Goal: Task Accomplishment & Management: Complete application form

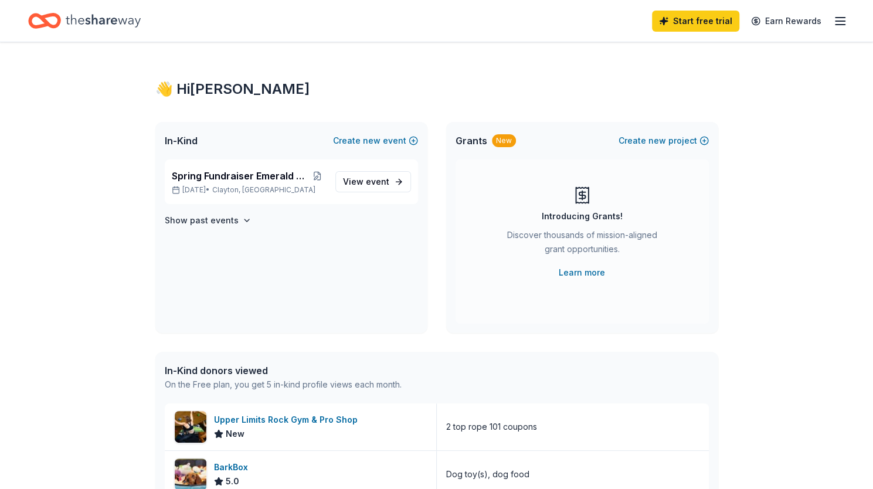
click at [819, 143] on div "👋 Hi Sheila In-Kind Create new event Spring Fundraiser Emerald Ball Hibernians …" at bounding box center [436, 451] width 873 height 819
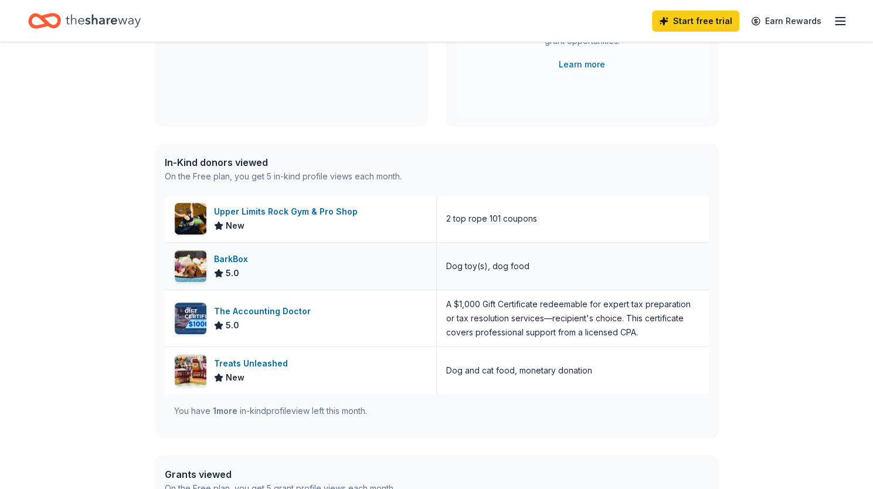
scroll to position [204, 0]
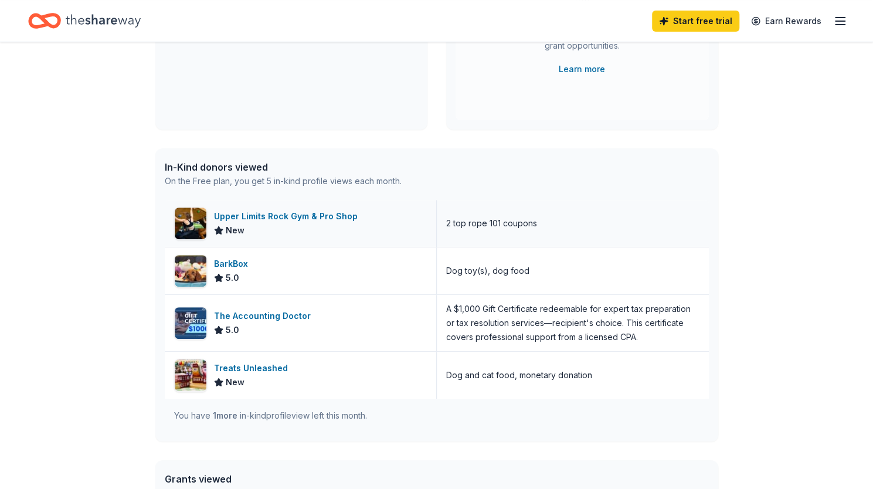
click at [327, 218] on div "Upper Limits Rock Gym & Pro Shop" at bounding box center [288, 216] width 148 height 14
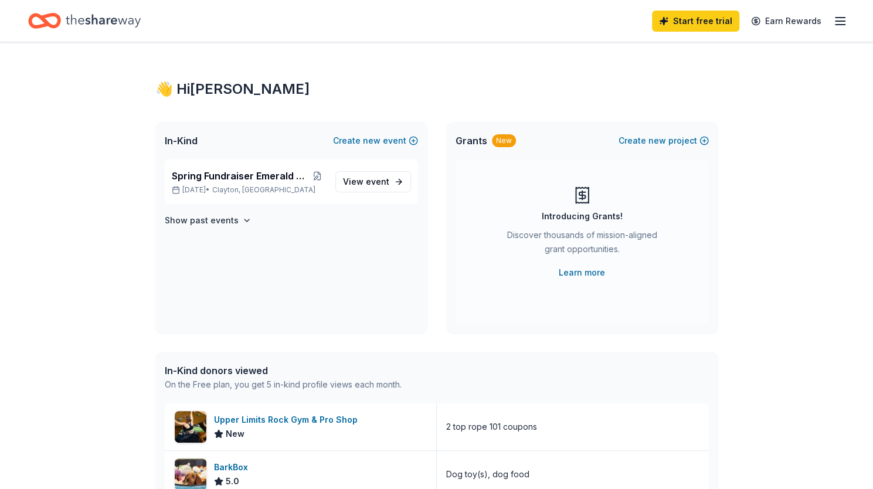
click at [322, 253] on div "Spring Fundraiser Emerald Ball Hibernians Apr 18, 2026 • Clayton, MO View event…" at bounding box center [291, 247] width 272 height 174
click at [361, 188] on link "View event" at bounding box center [374, 181] width 76 height 21
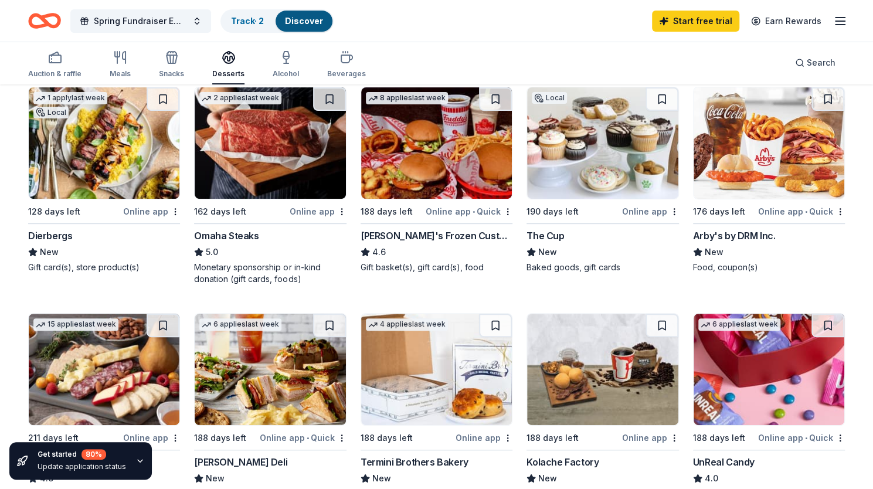
scroll to position [133, 0]
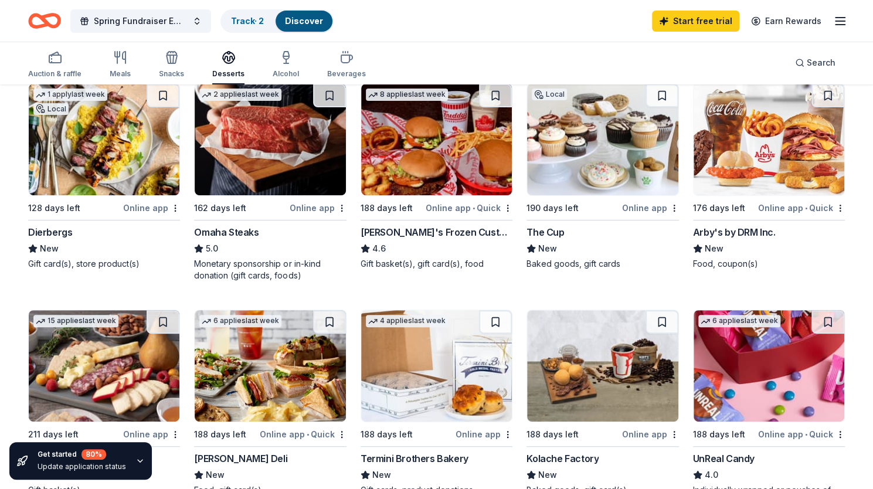
click at [280, 148] on img at bounding box center [270, 139] width 151 height 111
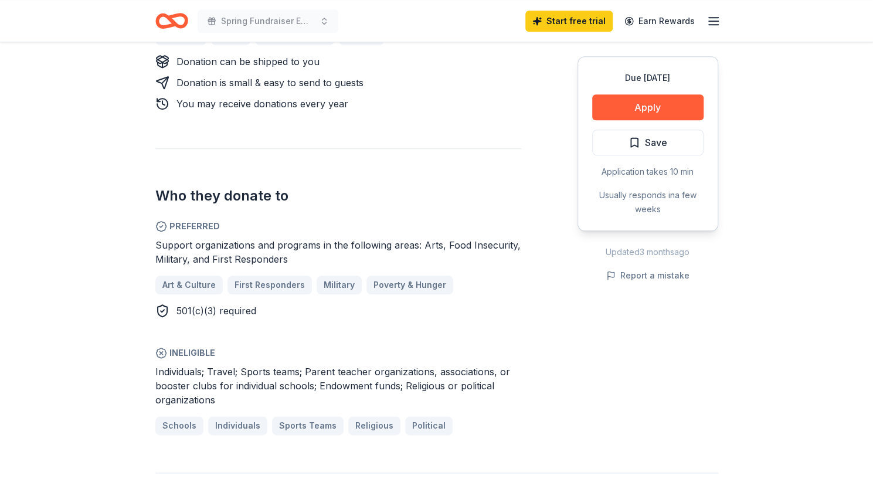
scroll to position [602, 0]
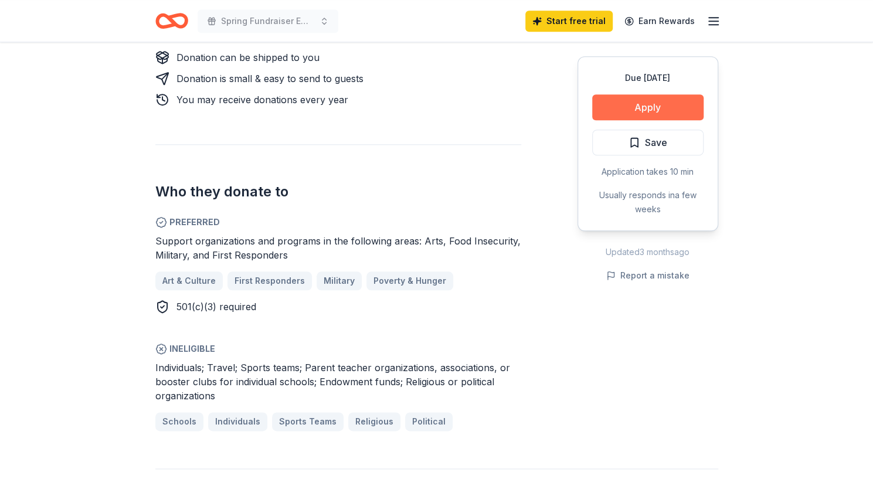
click at [625, 109] on button "Apply" at bounding box center [647, 107] width 111 height 26
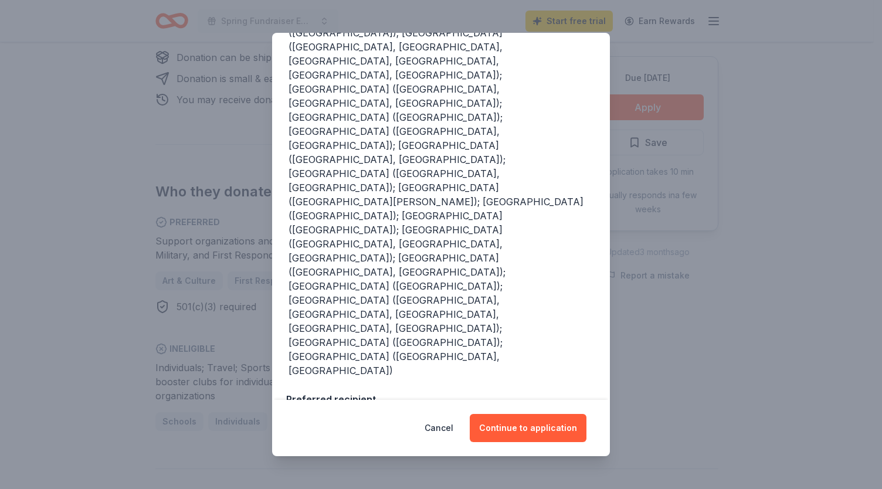
scroll to position [207, 0]
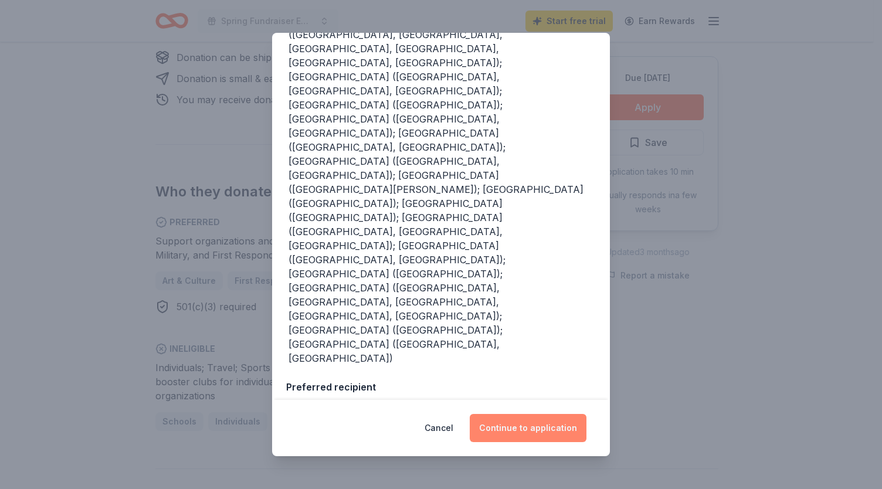
click at [520, 428] on button "Continue to application" at bounding box center [528, 428] width 117 height 28
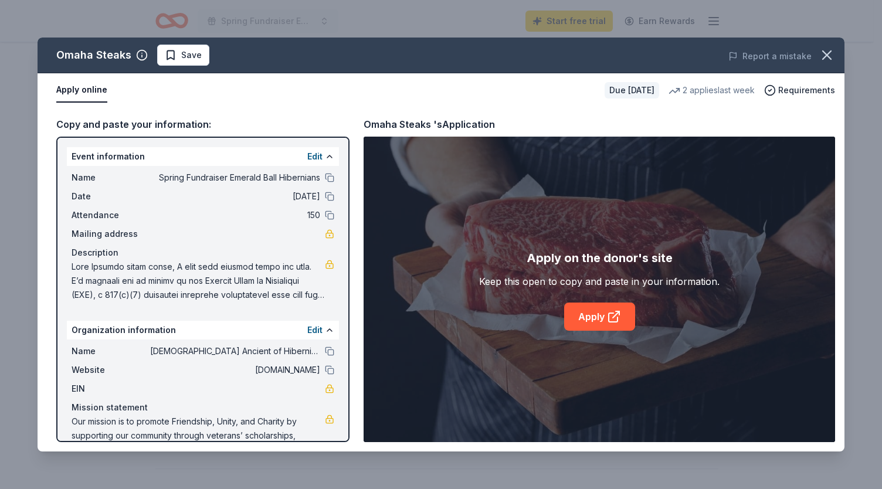
scroll to position [30, 0]
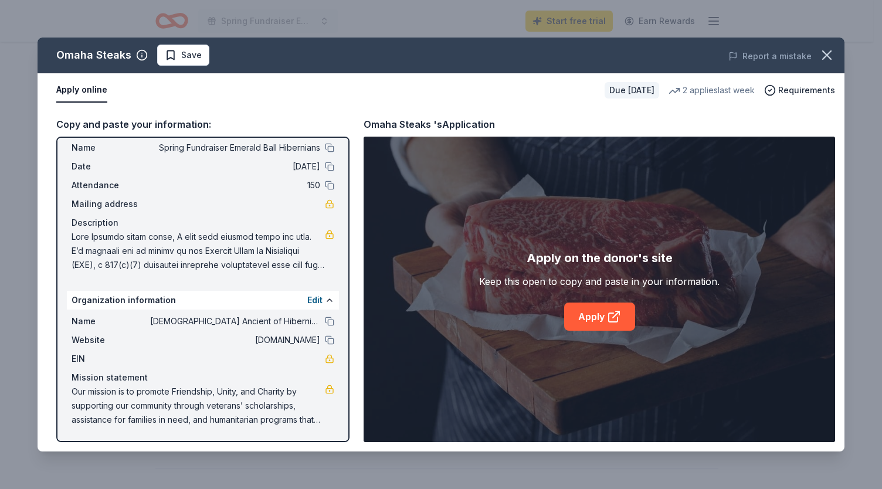
drag, startPoint x: 311, startPoint y: 301, endPoint x: 266, endPoint y: 284, distance: 47.5
click at [266, 284] on div "Event information Edit Name Spring Fundraiser Emerald Ball Hibernians Date [DAT…" at bounding box center [202, 290] width 293 height 306
click at [582, 314] on link "Apply" at bounding box center [599, 317] width 71 height 28
